Goal: Transaction & Acquisition: Download file/media

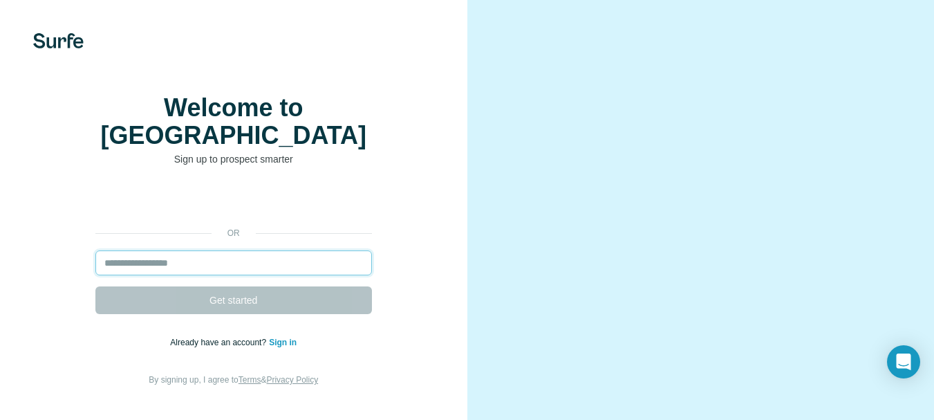
click at [229, 260] on input "email" at bounding box center [233, 262] width 277 height 25
click at [189, 263] on input "email" at bounding box center [233, 262] width 277 height 25
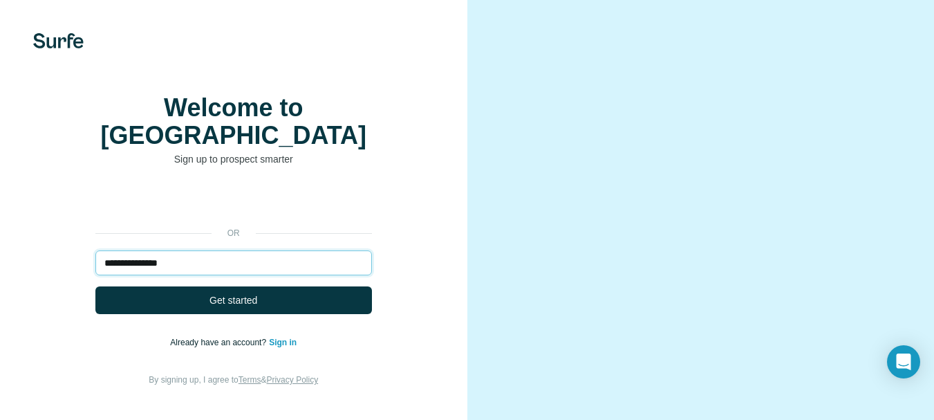
type input "**********"
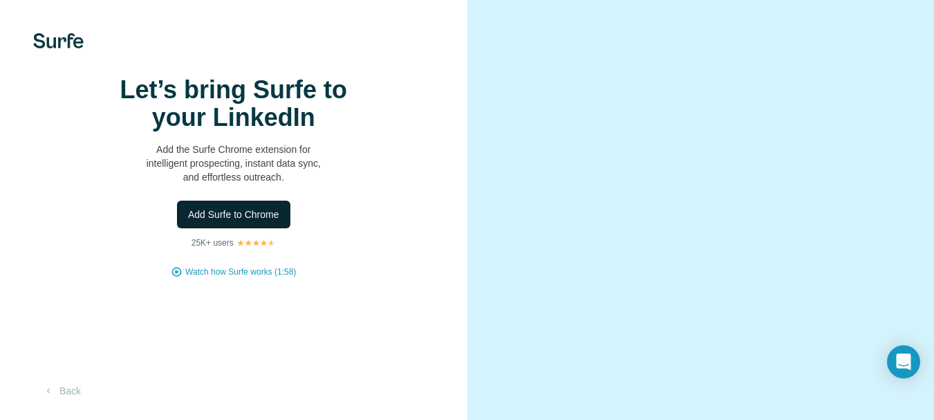
click at [258, 221] on span "Add Surfe to Chrome" at bounding box center [233, 214] width 91 height 14
